Goal: Task Accomplishment & Management: Manage account settings

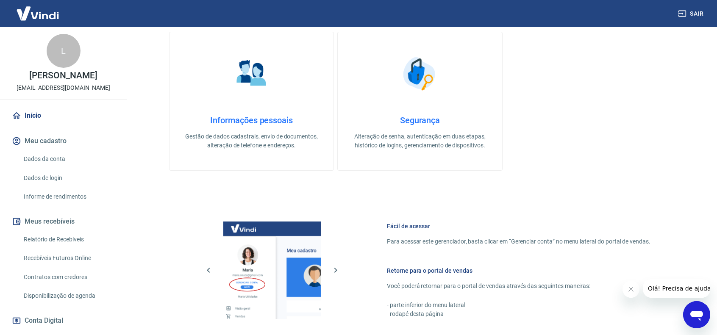
scroll to position [254, 0]
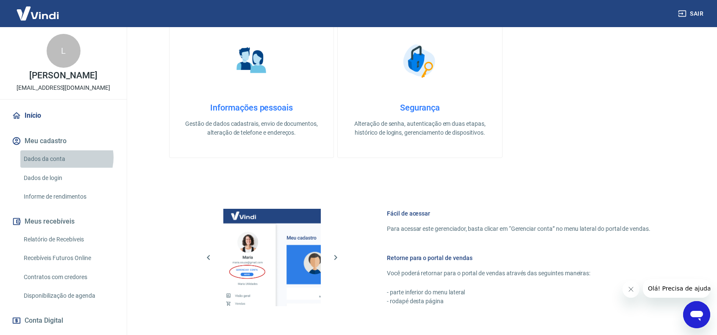
click at [66, 158] on link "Dados da conta" at bounding box center [68, 158] width 96 height 17
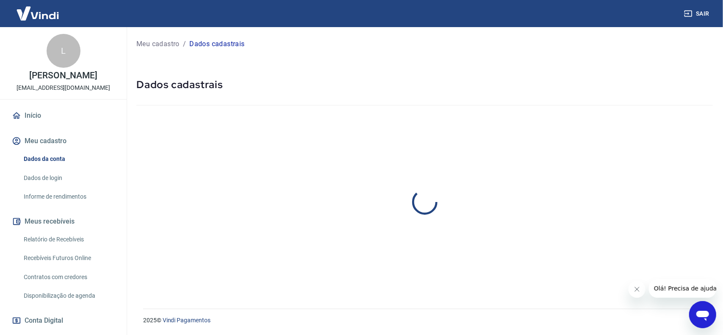
select select "SC"
select select "business"
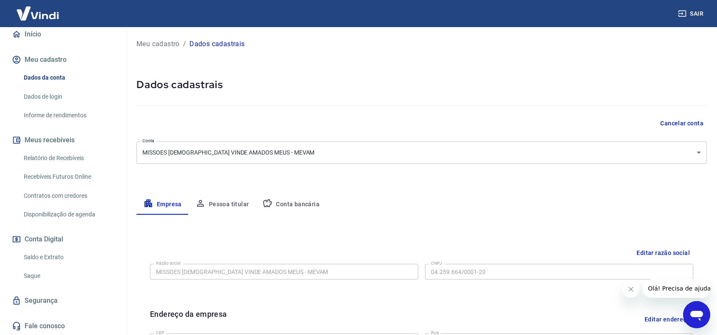
scroll to position [42, 0]
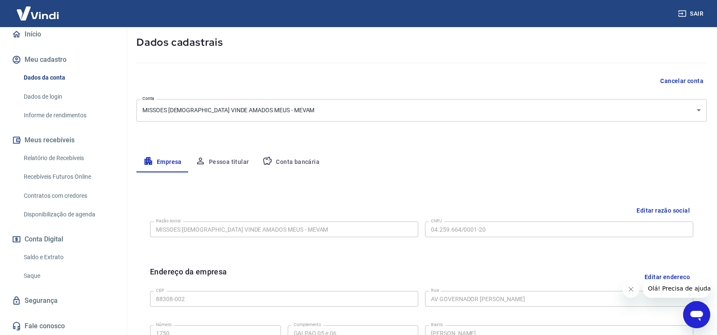
click at [66, 253] on link "Saldo e Extrato" at bounding box center [68, 257] width 96 height 17
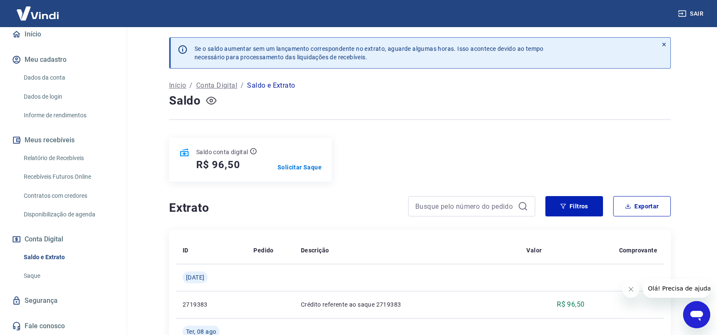
click at [211, 98] on icon "button" at bounding box center [211, 100] width 11 height 11
click at [214, 102] on icon "button" at bounding box center [211, 100] width 11 height 11
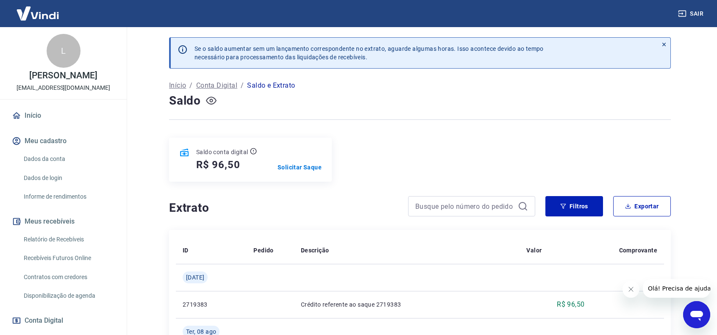
click at [693, 11] on button "Sair" at bounding box center [691, 14] width 31 height 16
